Goal: Information Seeking & Learning: Learn about a topic

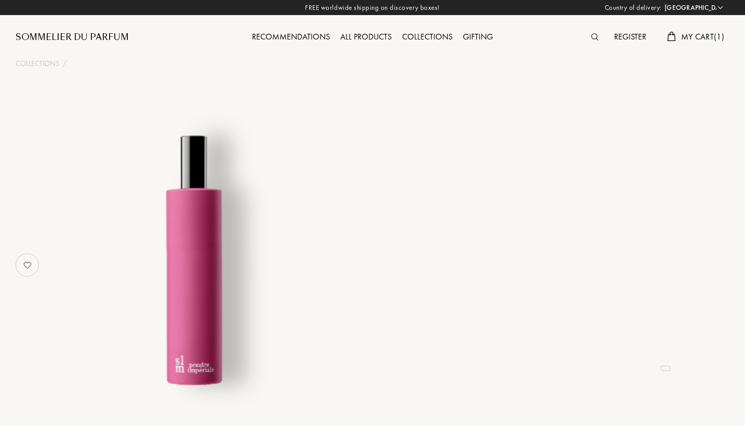
select select "PT"
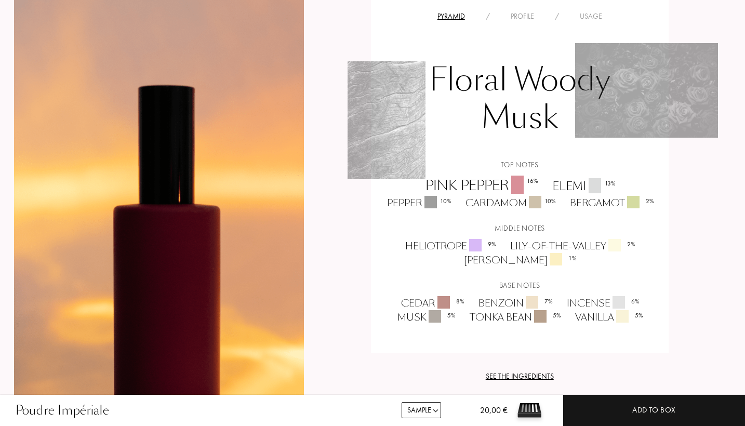
scroll to position [695, 2]
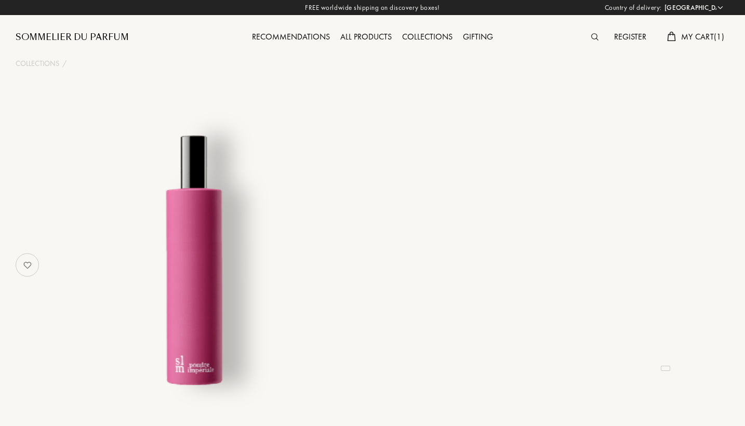
select select "PT"
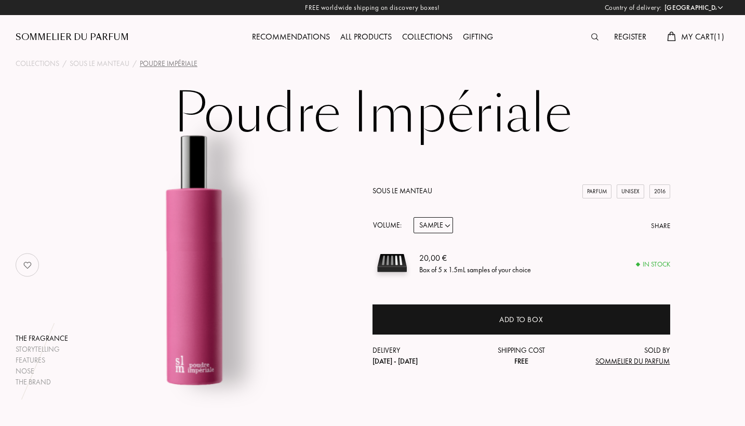
select select "2"
select select "1"
click at [117, 61] on div "Sous le Manteau" at bounding box center [100, 63] width 60 height 11
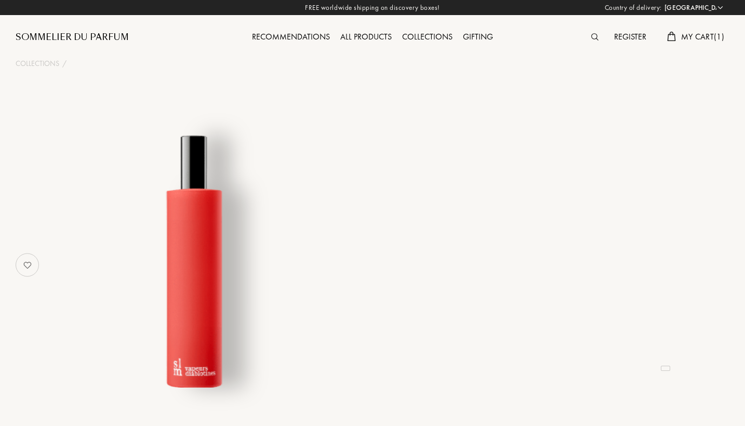
select select "PT"
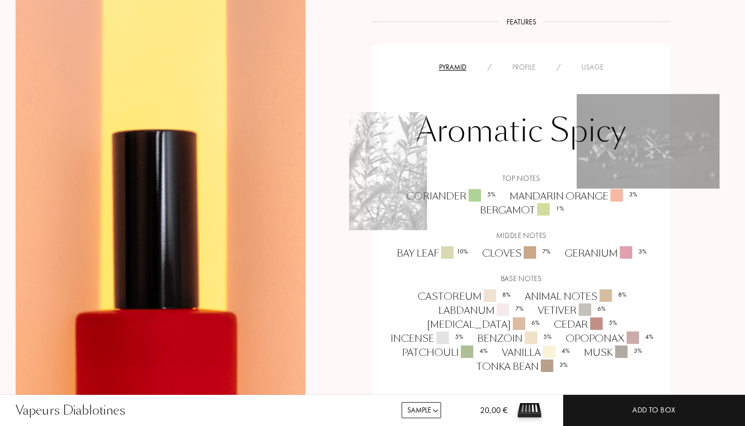
scroll to position [672, 0]
